Goal: Task Accomplishment & Management: Manage account settings

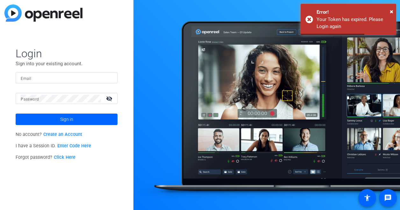
click at [40, 77] on input "Email" at bounding box center [67, 78] width 92 height 8
type input "jstack2@solventum.com"
click at [35, 98] on mat-label "Password" at bounding box center [30, 99] width 18 height 4
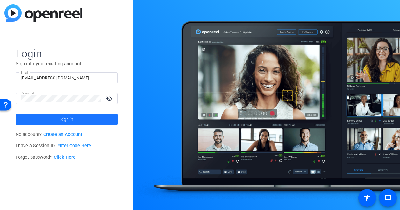
click at [69, 117] on span "Sign in" at bounding box center [66, 119] width 13 height 16
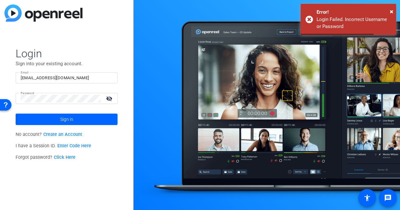
click at [111, 97] on mat-icon "visibility_off" at bounding box center [109, 98] width 15 height 9
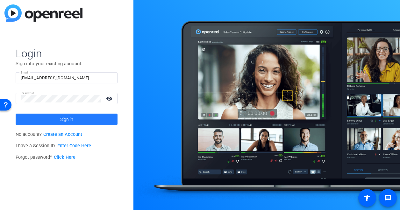
click at [76, 119] on span at bounding box center [67, 119] width 102 height 15
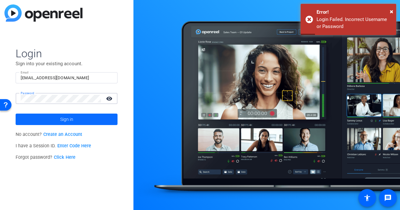
click at [55, 118] on span at bounding box center [67, 119] width 102 height 15
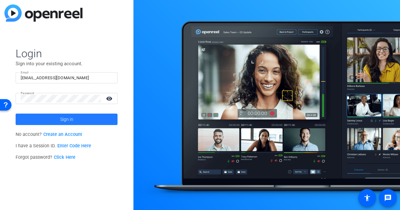
click at [57, 118] on span at bounding box center [67, 119] width 102 height 15
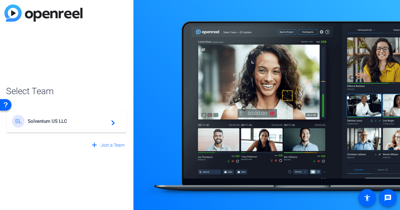
click at [86, 123] on span "Solventum US LLC" at bounding box center [68, 121] width 80 height 6
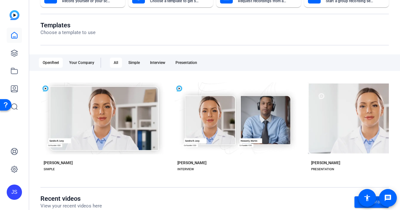
scroll to position [64, 0]
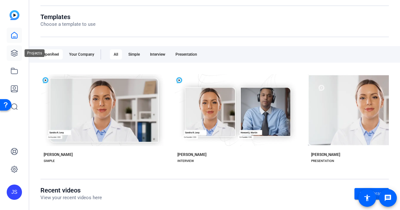
click at [12, 52] on icon at bounding box center [14, 53] width 6 height 6
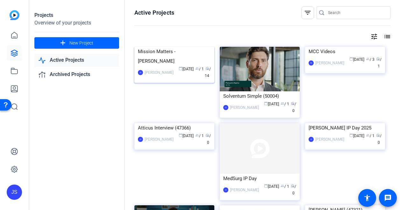
click at [181, 66] on div "Mission Matters - Katie Sagnella" at bounding box center [174, 56] width 73 height 19
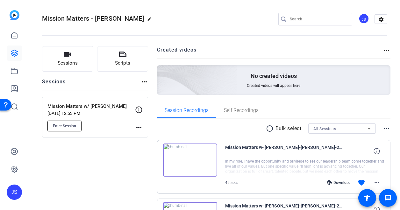
click at [65, 122] on button "Enter Session" at bounding box center [64, 126] width 34 height 11
click at [135, 126] on mat-icon "more_horiz" at bounding box center [139, 128] width 8 height 8
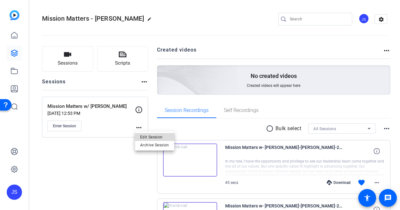
click at [144, 135] on span "Edit Session" at bounding box center [154, 137] width 29 height 8
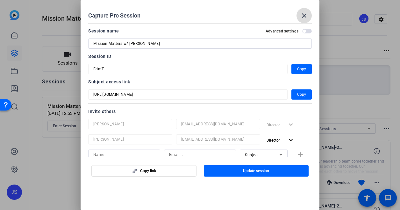
click at [303, 16] on mat-icon "close" at bounding box center [304, 16] width 8 height 8
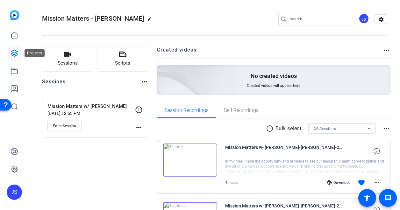
click at [11, 52] on icon at bounding box center [14, 53] width 6 height 6
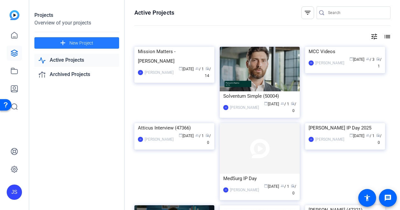
click at [73, 42] on span "New Project" at bounding box center [81, 43] width 24 height 7
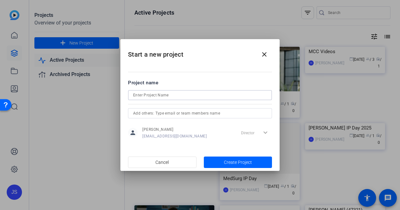
click at [156, 95] on input at bounding box center [200, 95] width 134 height 8
type input "Mission Matters w/ Wayde McMillan"
click at [229, 161] on span "Create Project" at bounding box center [238, 162] width 28 height 7
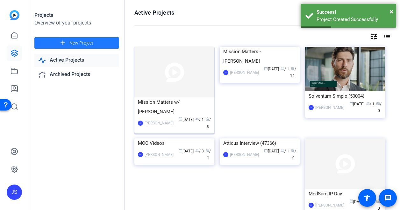
click at [197, 102] on div "Mission Matters w/ Wayde McMillan" at bounding box center [174, 106] width 73 height 19
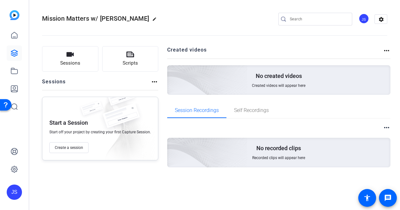
click at [154, 81] on mat-icon "more_horiz" at bounding box center [155, 82] width 8 height 8
click at [154, 81] on div at bounding box center [200, 105] width 400 height 210
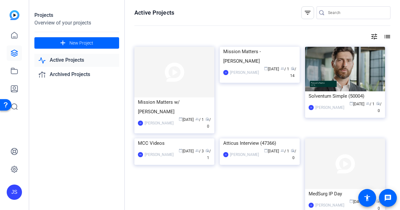
click at [166, 4] on div "Active Projects filter_list tune list Mission Matters w/ Wayde McMillan JS Jen …" at bounding box center [262, 105] width 275 height 210
click at [173, 107] on div "Mission Matters w/ Wayde McMillan" at bounding box center [174, 106] width 73 height 19
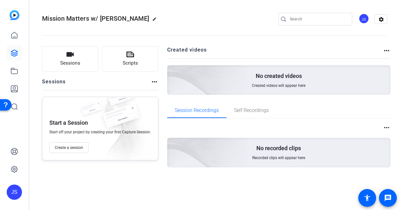
click at [42, 181] on div "Sessions Scripts Sessions more_horiz Start a Session Start off your project by …" at bounding box center [100, 117] width 116 height 142
click at [61, 149] on span "Create a session" at bounding box center [69, 147] width 28 height 5
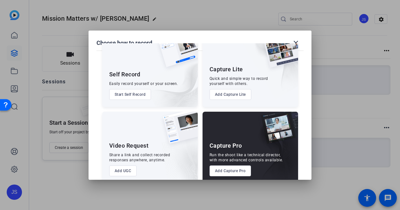
scroll to position [31, 0]
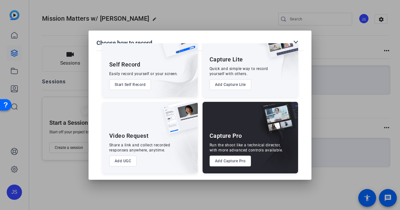
click at [216, 160] on button "Add Capture Pro" at bounding box center [230, 161] width 42 height 11
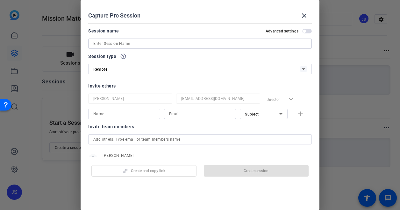
click at [115, 43] on input at bounding box center [199, 44] width 213 height 8
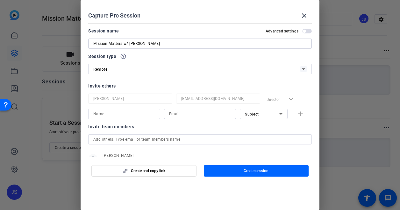
scroll to position [23, 0]
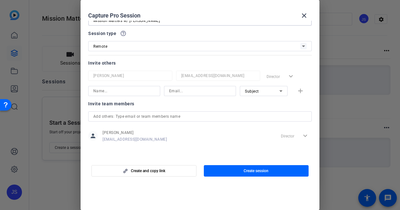
type input "Mission Matters w/ Wayde McMillan"
click at [224, 166] on span "button" at bounding box center [256, 170] width 105 height 15
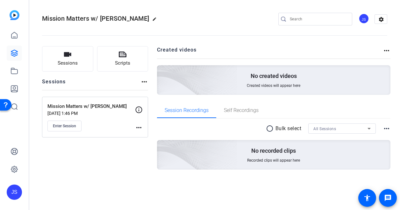
click at [180, 2] on div "Mission Matters w/ Wayde McMillan edit JS settings" at bounding box center [214, 19] width 345 height 48
click at [135, 125] on mat-icon "more_horiz" at bounding box center [139, 128] width 8 height 8
click at [146, 135] on span "Edit Session" at bounding box center [154, 137] width 29 height 8
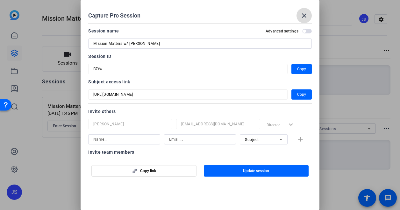
click at [304, 12] on mat-icon "close" at bounding box center [304, 16] width 8 height 8
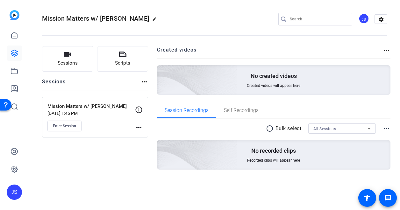
click at [136, 126] on mat-icon "more_horiz" at bounding box center [139, 128] width 8 height 8
click at [142, 135] on span "Edit Session" at bounding box center [154, 137] width 29 height 8
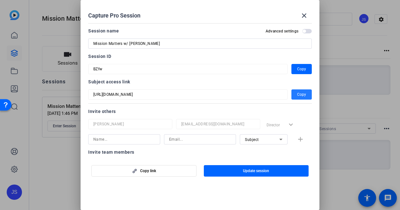
click at [299, 94] on span "Copy" at bounding box center [301, 95] width 9 height 8
